Goal: Communication & Community: Answer question/provide support

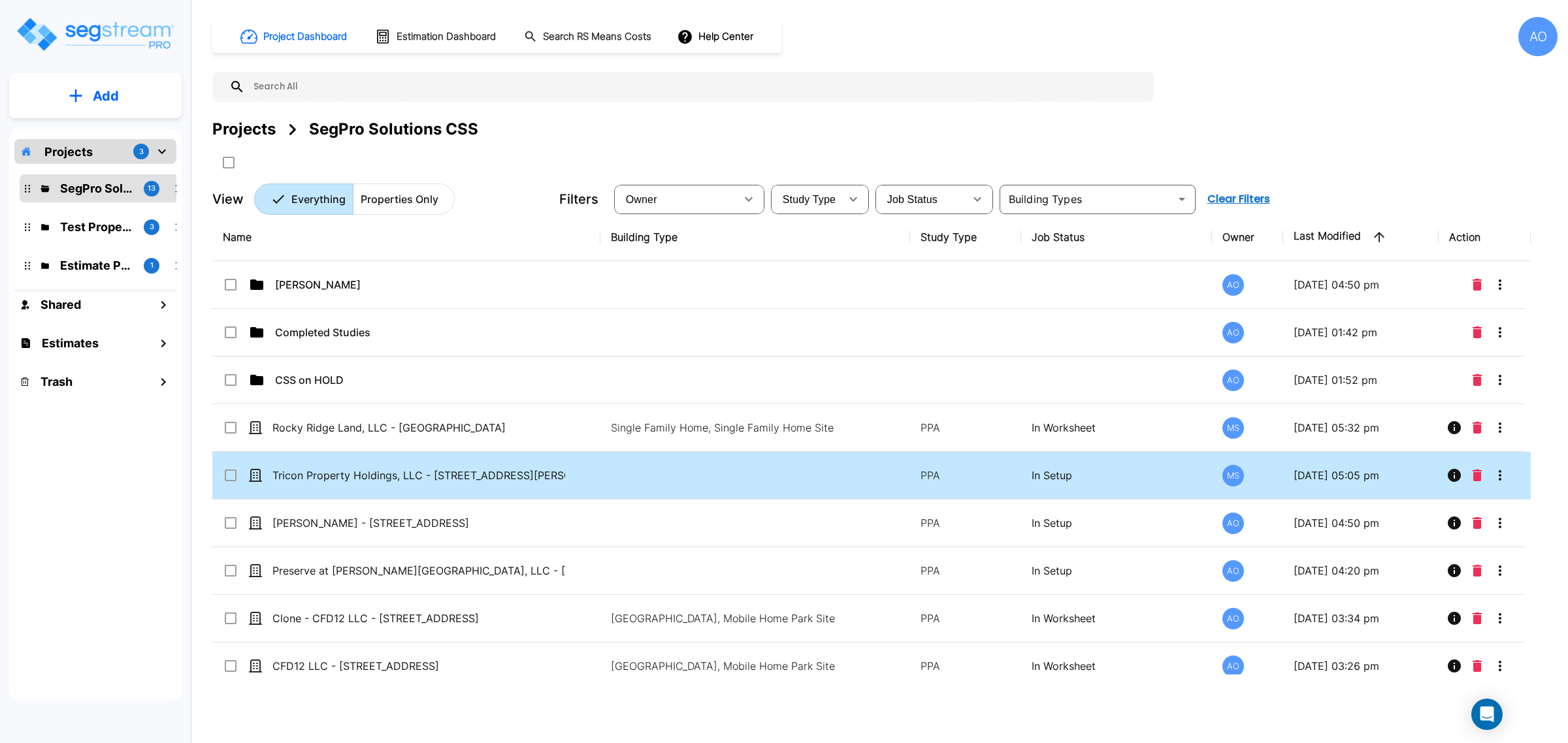
scroll to position [17, 0]
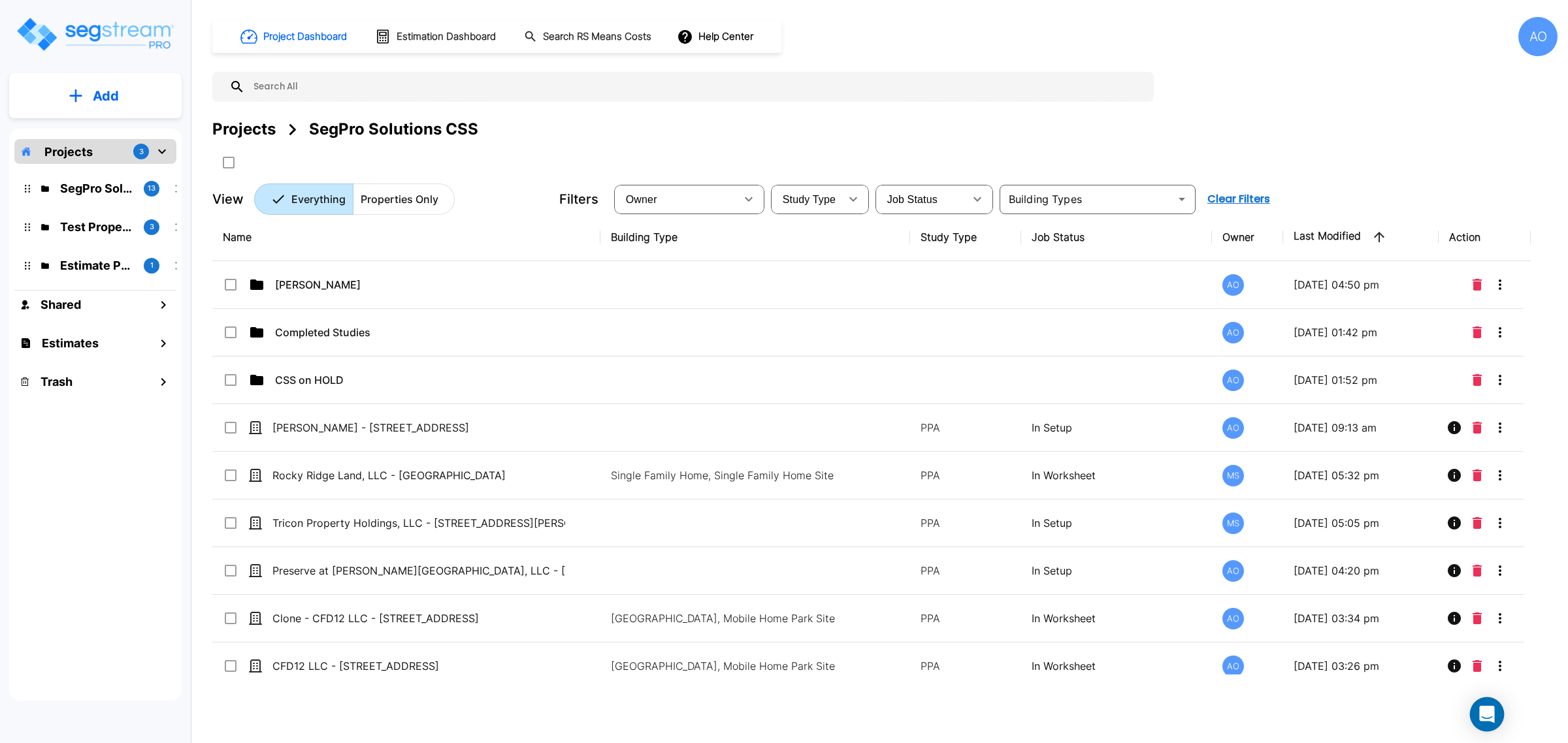
click at [1482, 711] on icon "Open Intercom Messenger" at bounding box center [1486, 714] width 15 height 17
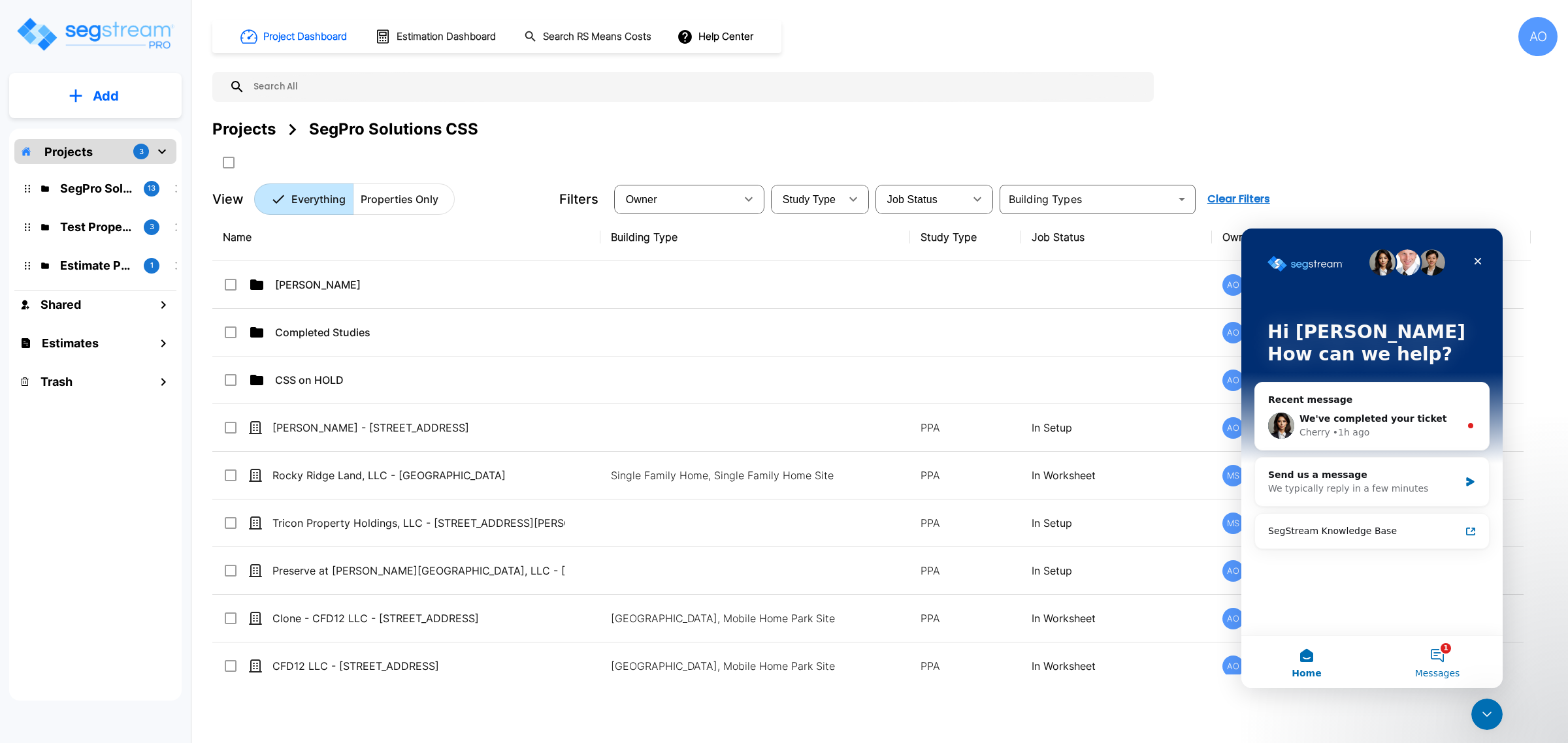
click at [1447, 653] on button "1 Messages" at bounding box center [1437, 662] width 131 height 52
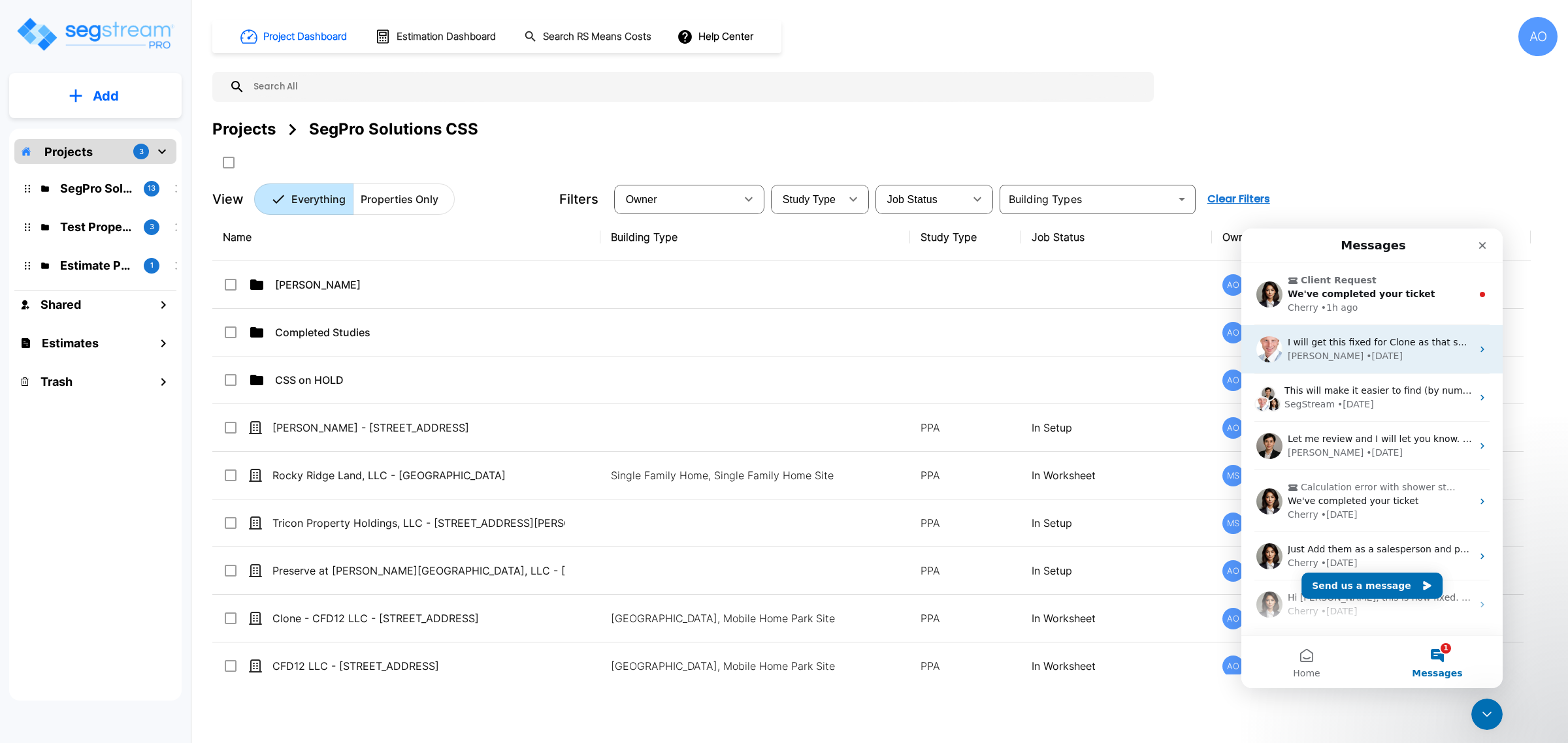
click at [1371, 353] on div "Richard • 1d ago" at bounding box center [1379, 356] width 185 height 14
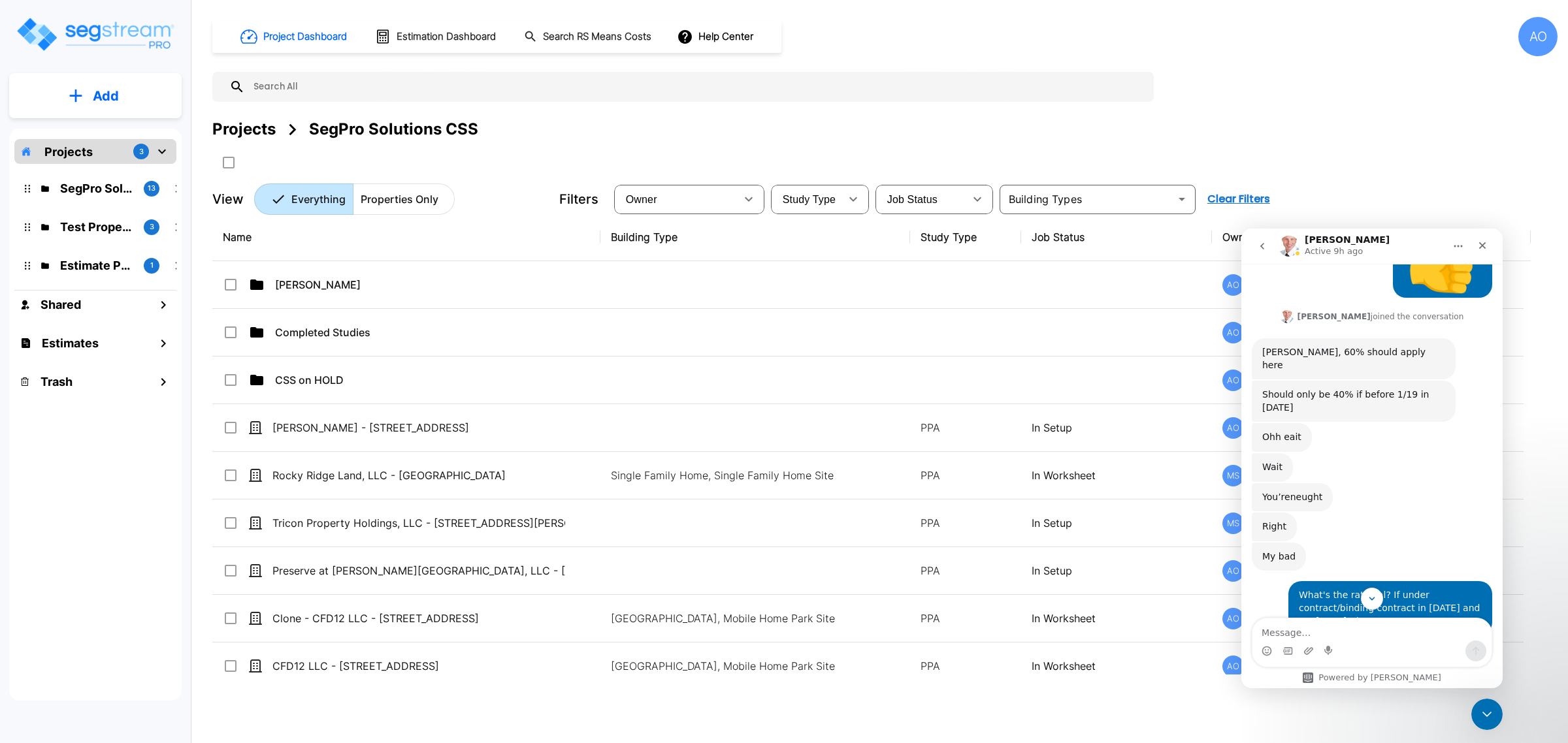
scroll to position [1791, 0]
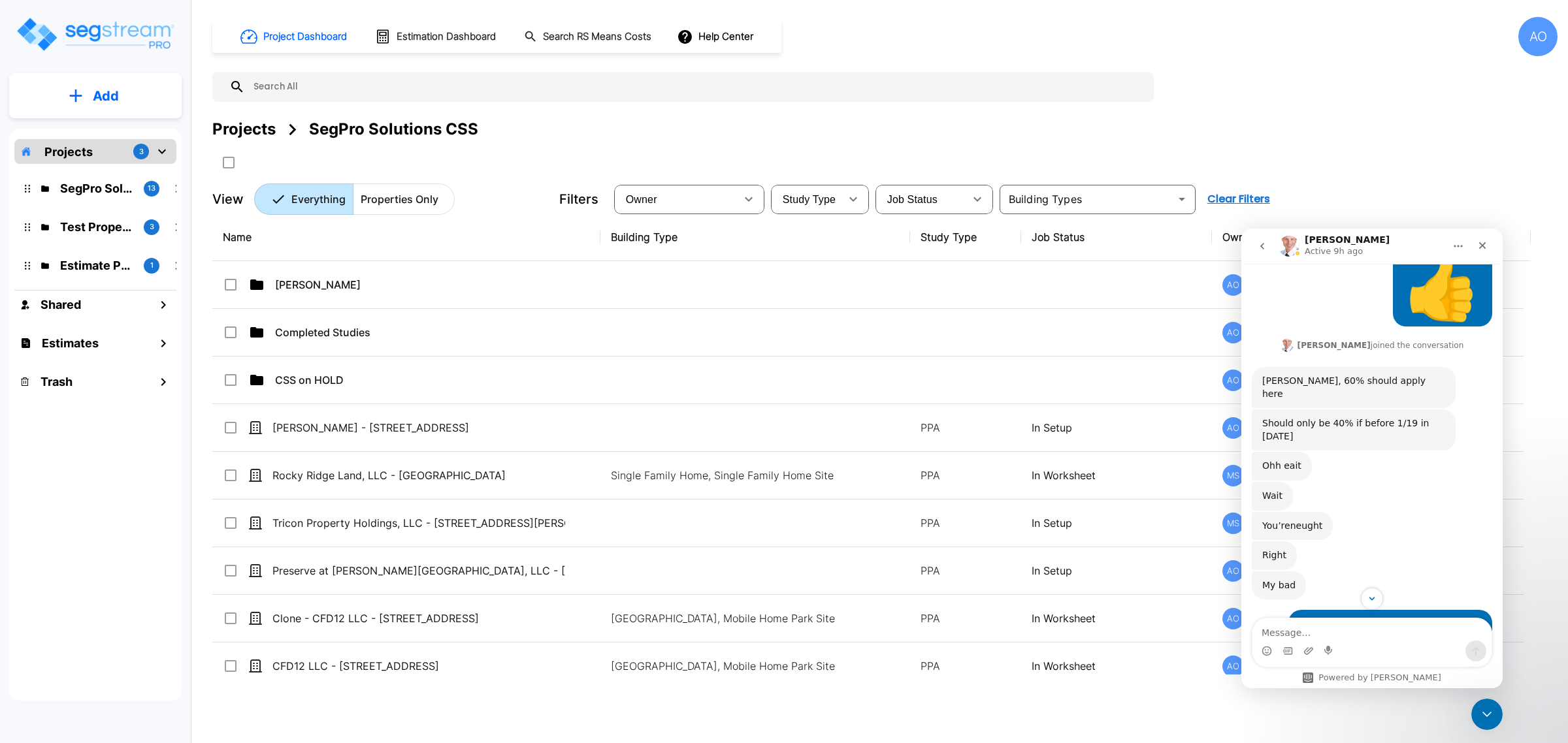
click at [1264, 246] on icon "go back" at bounding box center [1262, 247] width 11 height 11
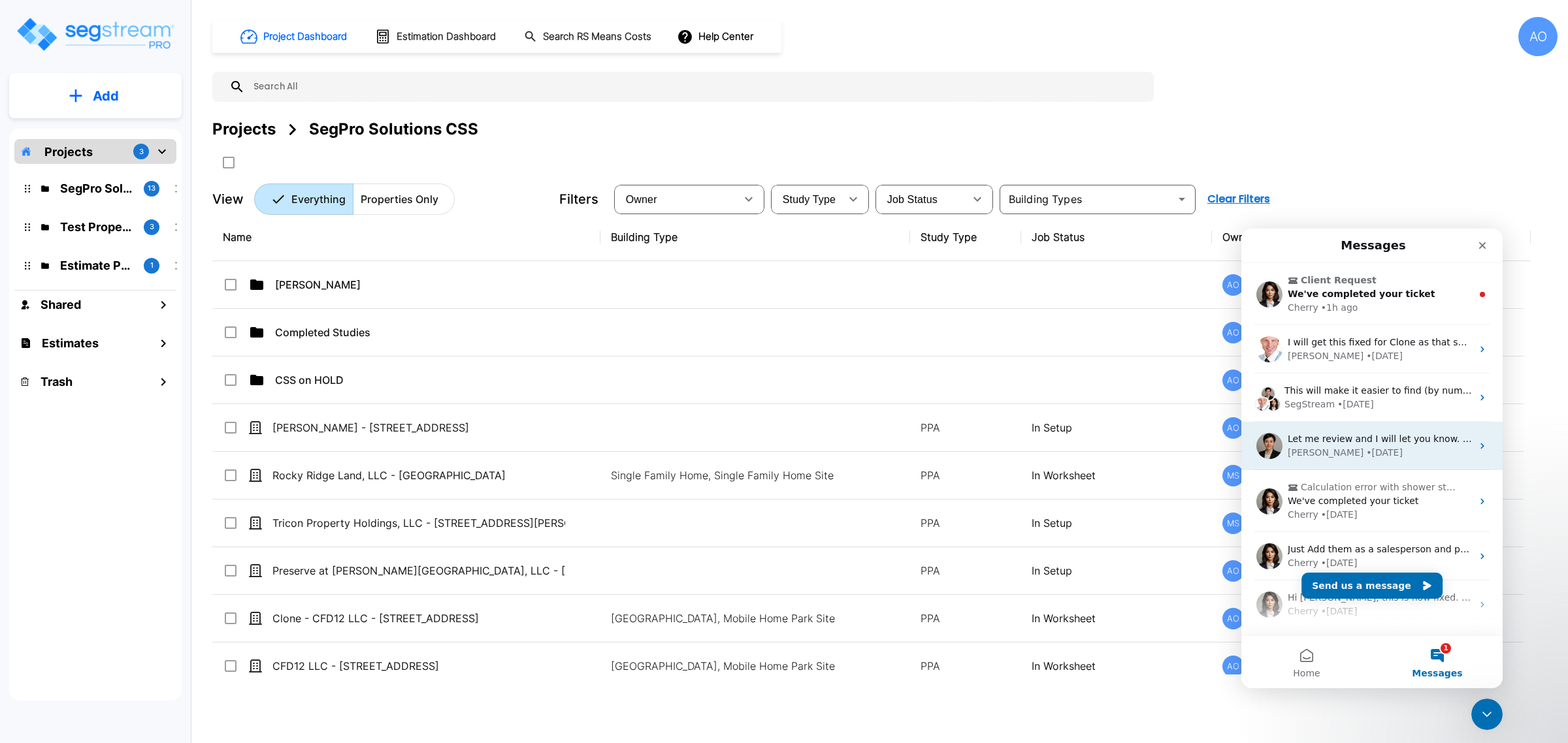
scroll to position [0, 0]
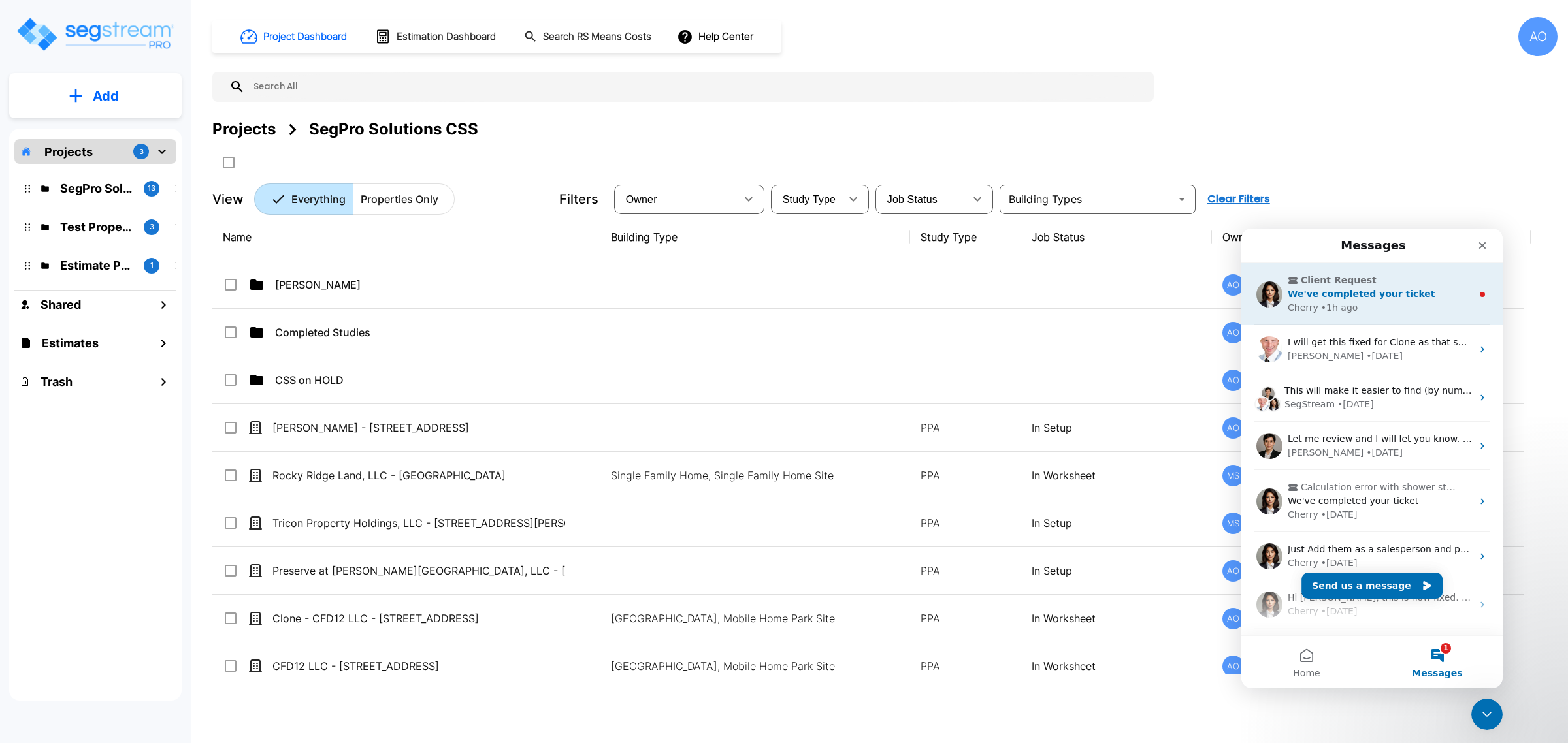
click at [1330, 304] on div "• 1h ago" at bounding box center [1338, 307] width 37 height 14
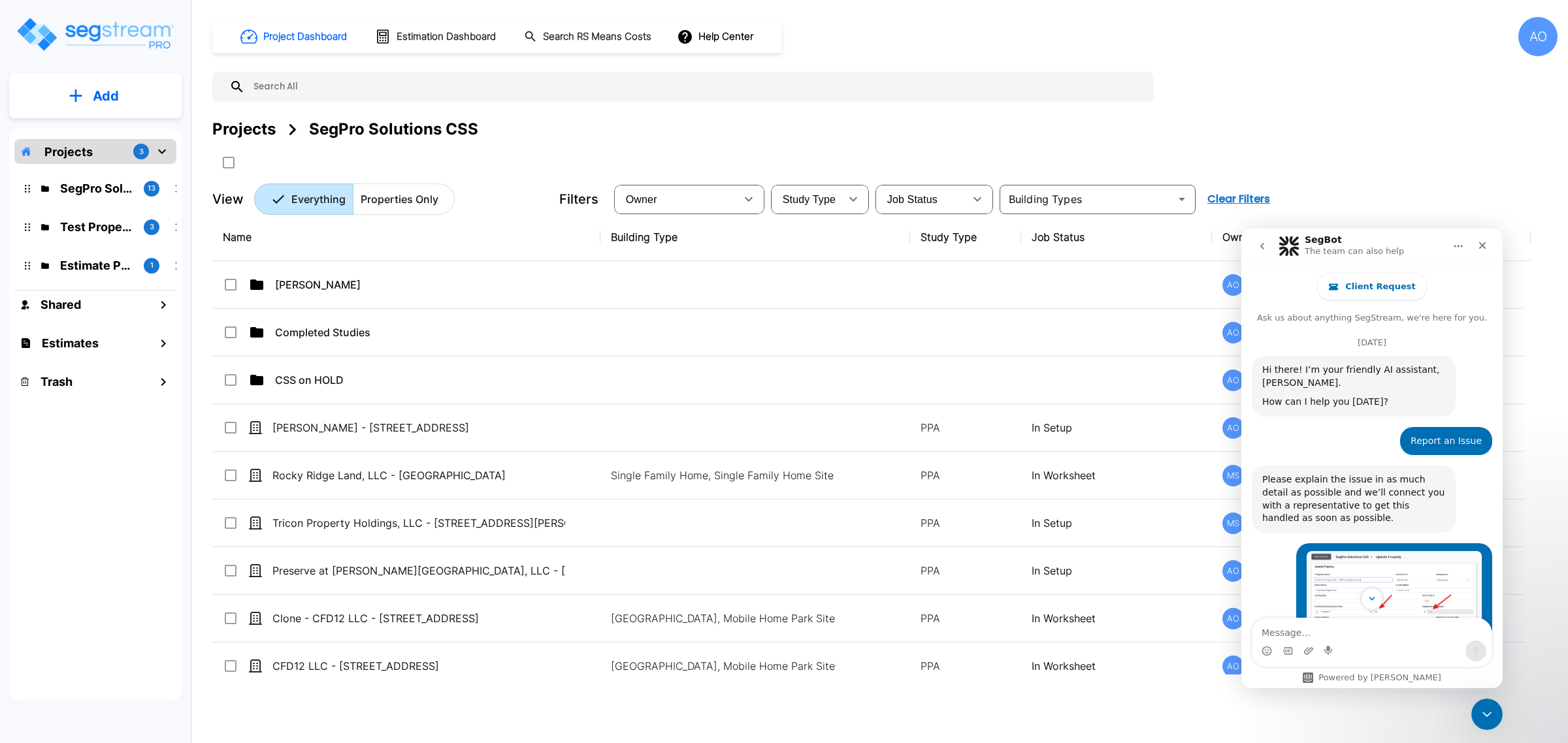
scroll to position [245, 0]
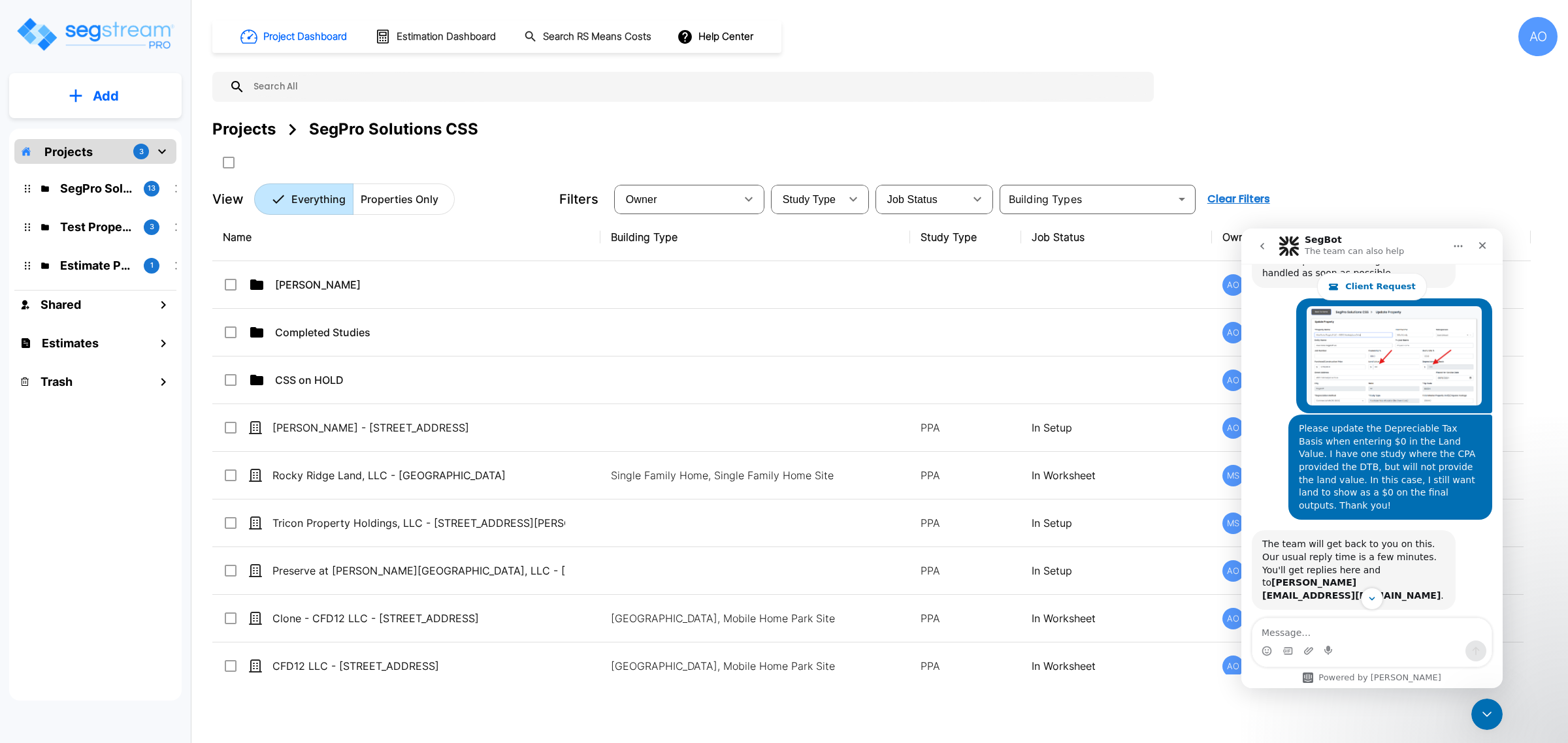
click at [1261, 251] on button "go back" at bounding box center [1262, 247] width 25 height 25
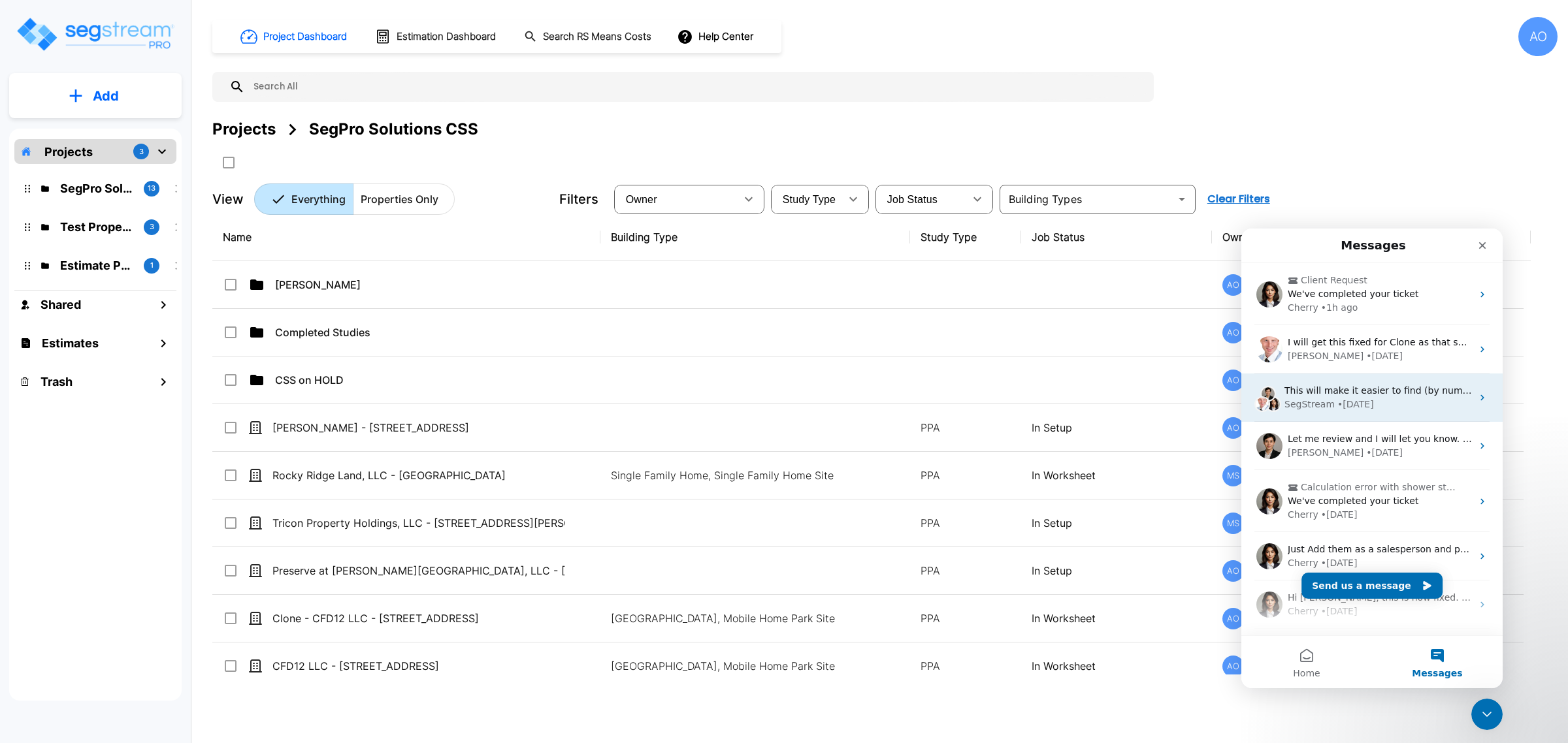
click at [1343, 399] on div "• 1d ago" at bounding box center [1355, 404] width 37 height 14
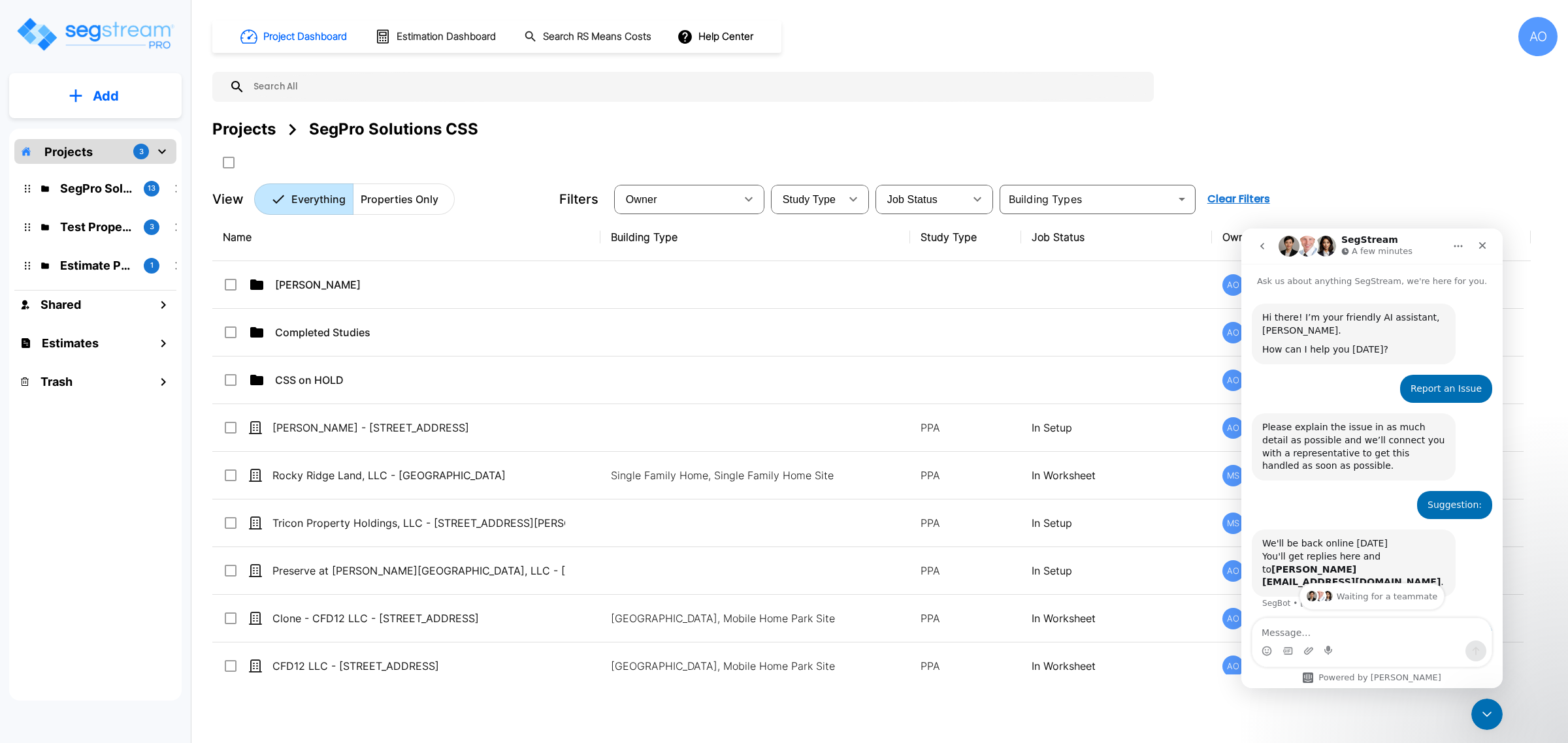
scroll to position [341, 0]
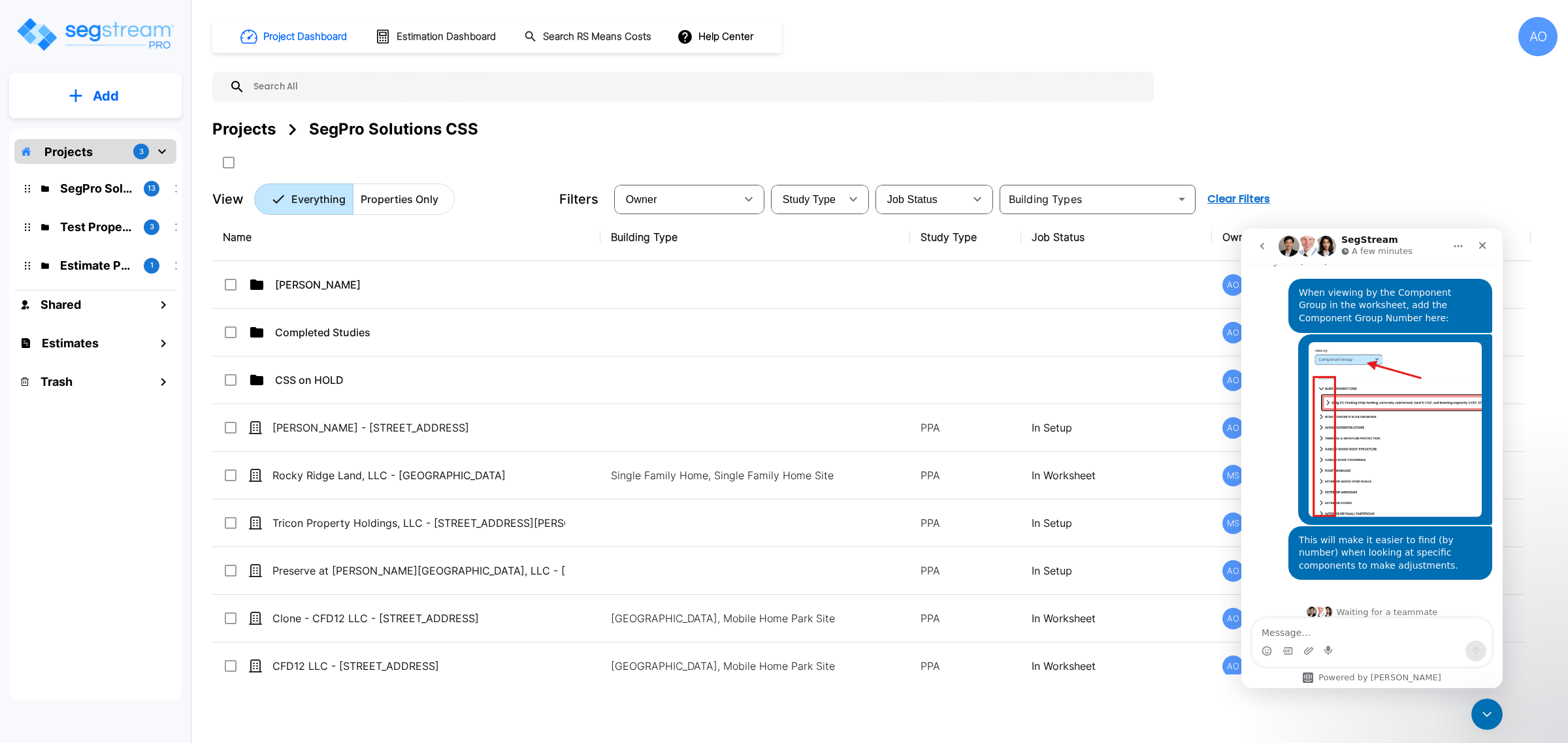
click at [1267, 246] on button "go back" at bounding box center [1262, 247] width 25 height 25
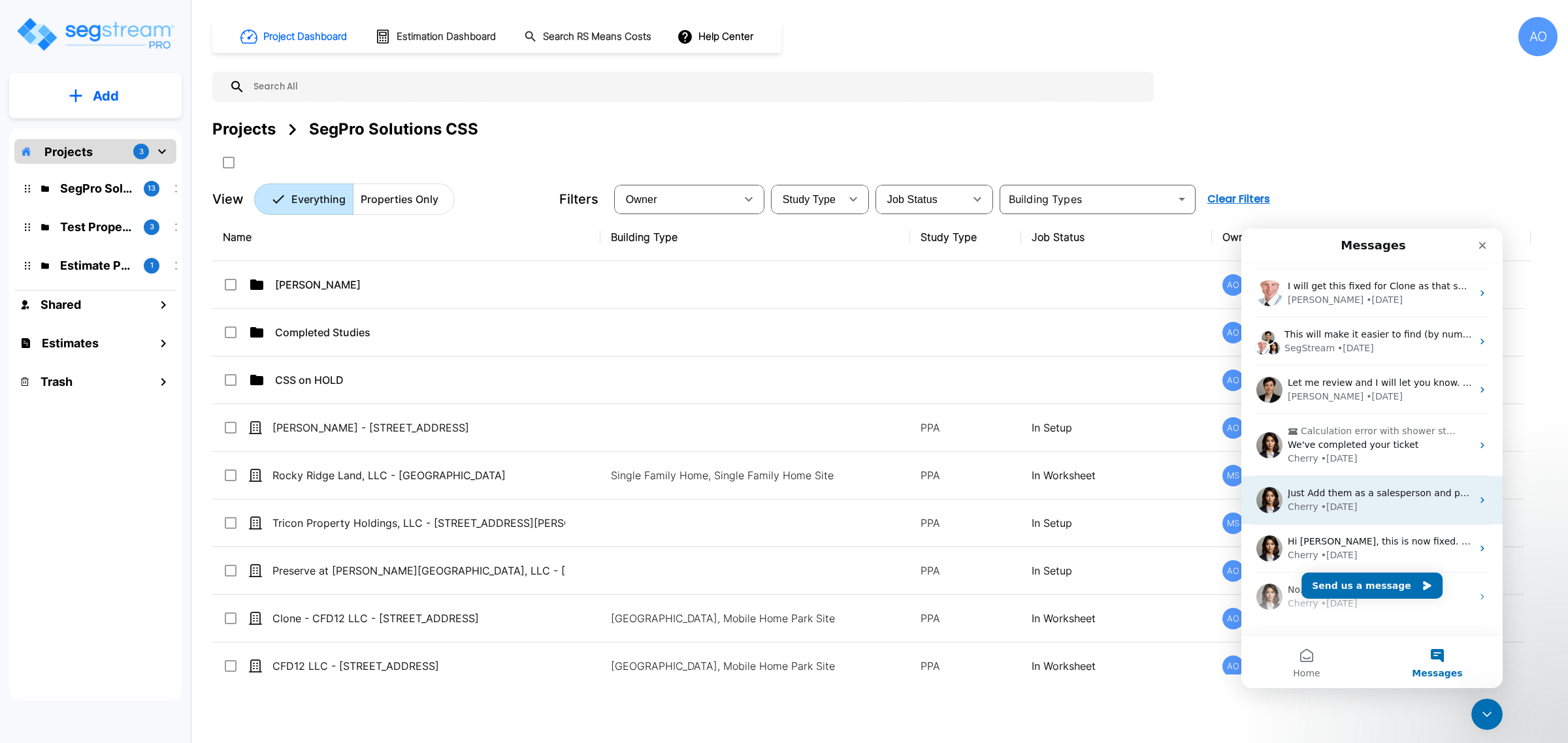
scroll to position [82, 0]
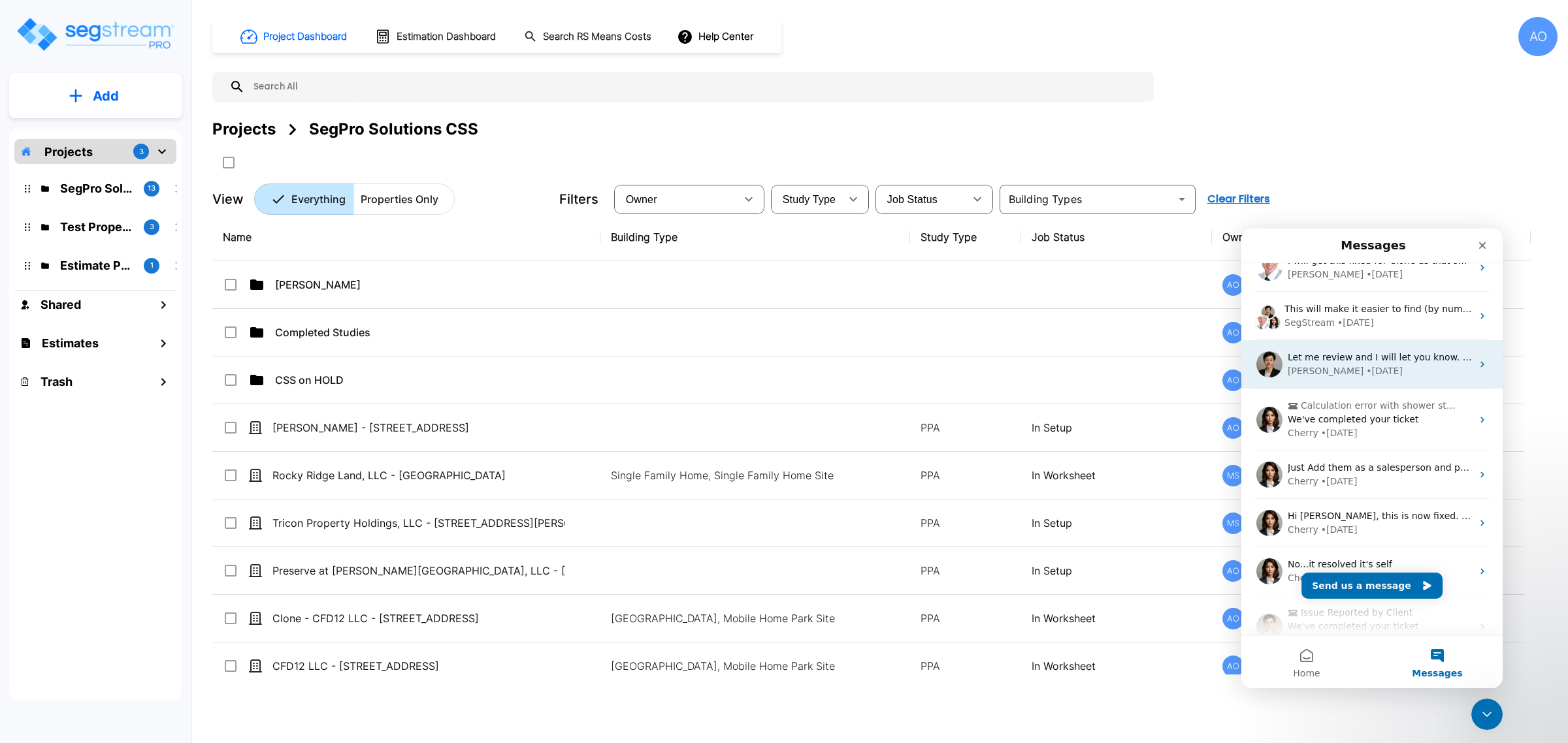
click at [1337, 378] on div "Let me review and I will let you know. Thanks for the follow up. Denise • 4d ago" at bounding box center [1372, 365] width 261 height 49
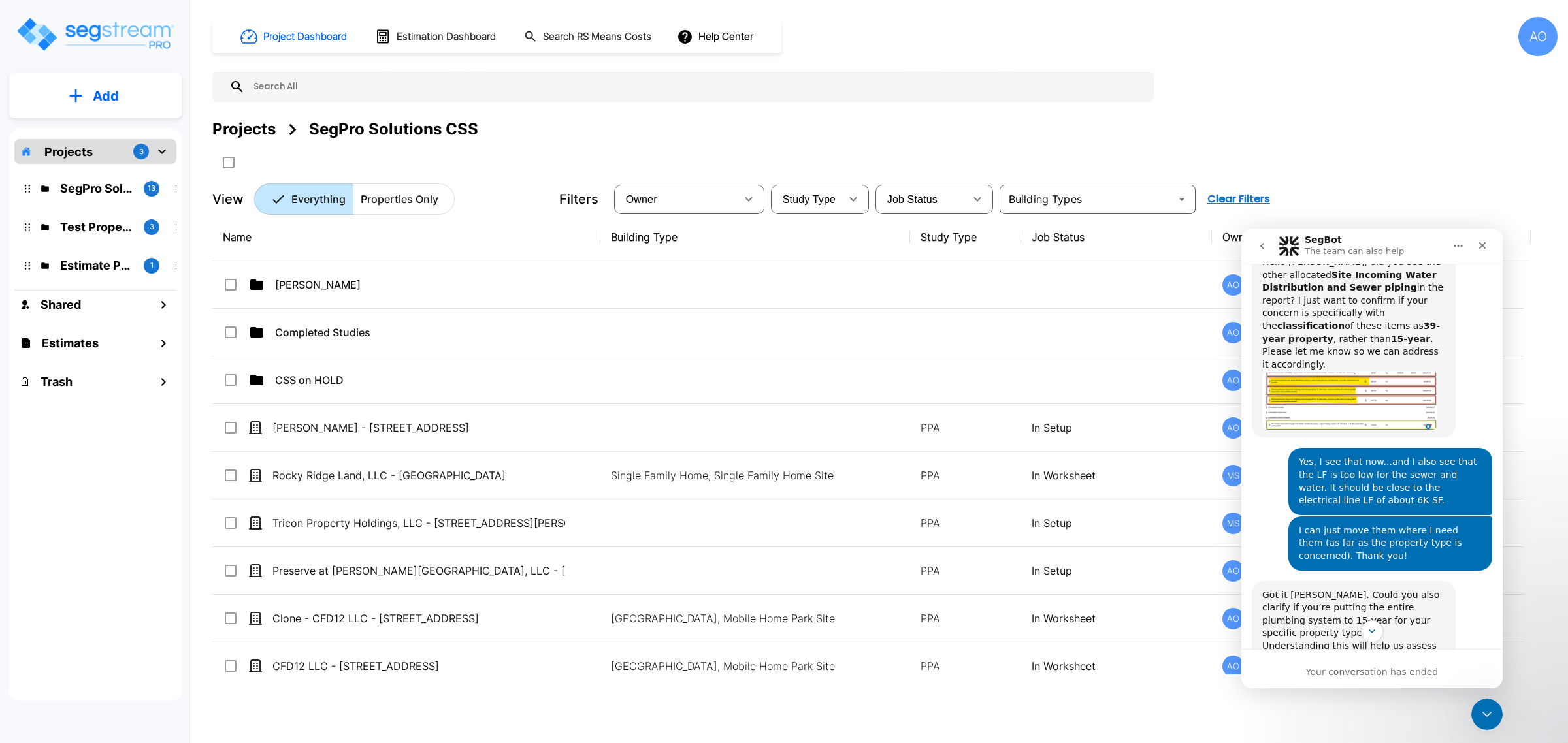
scroll to position [1527, 0]
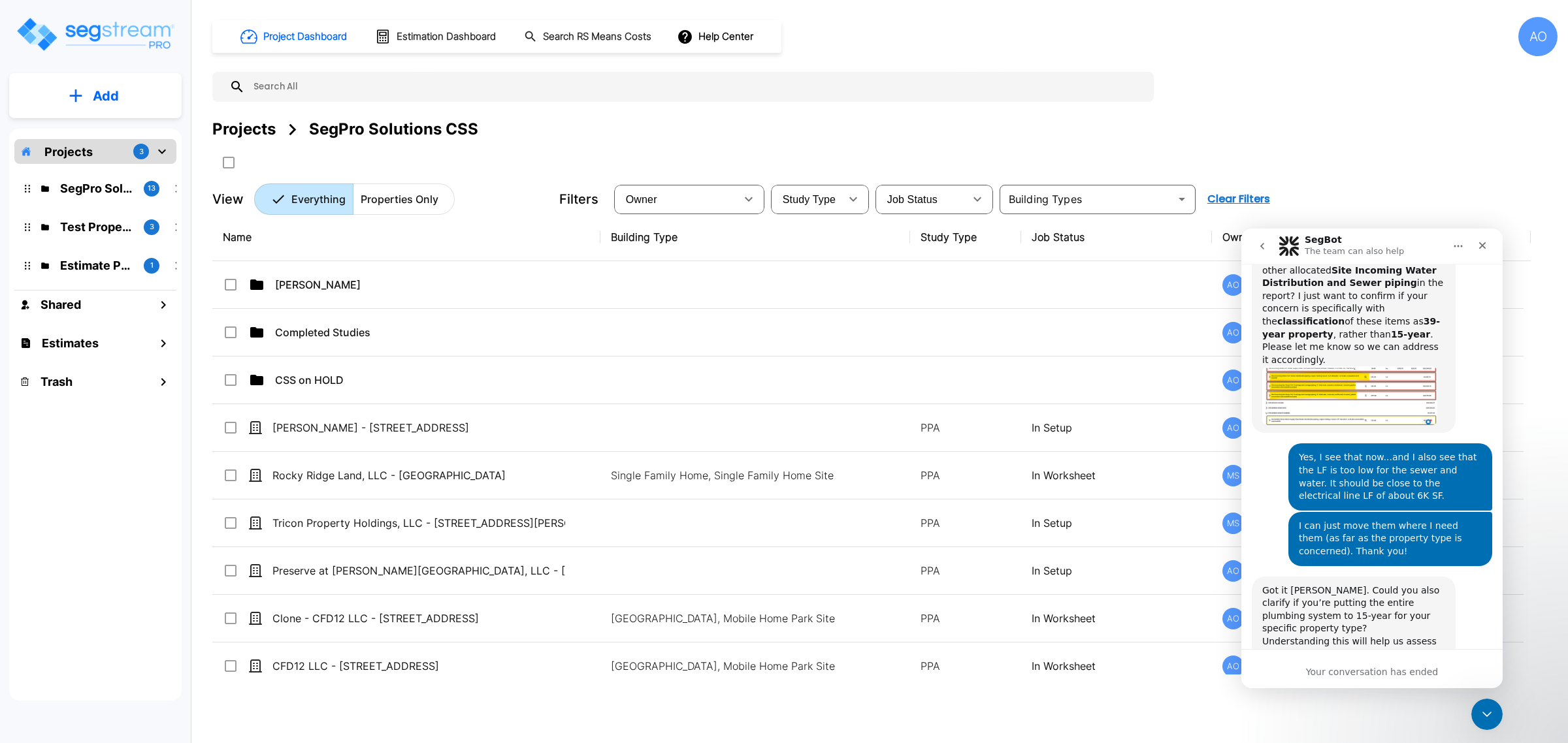
click at [1264, 249] on icon "go back" at bounding box center [1262, 247] width 11 height 11
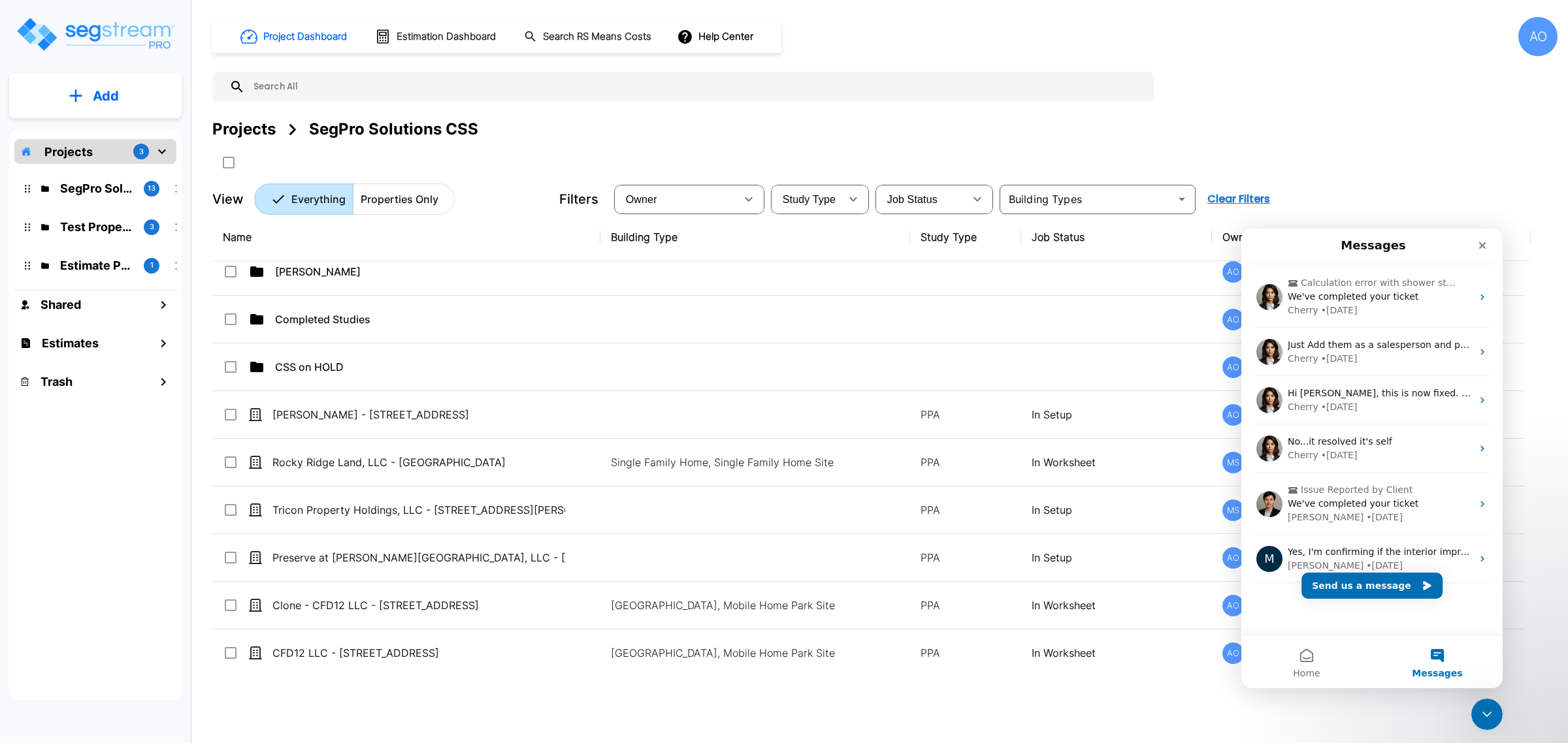
scroll to position [17, 0]
